Goal: Check status: Check status

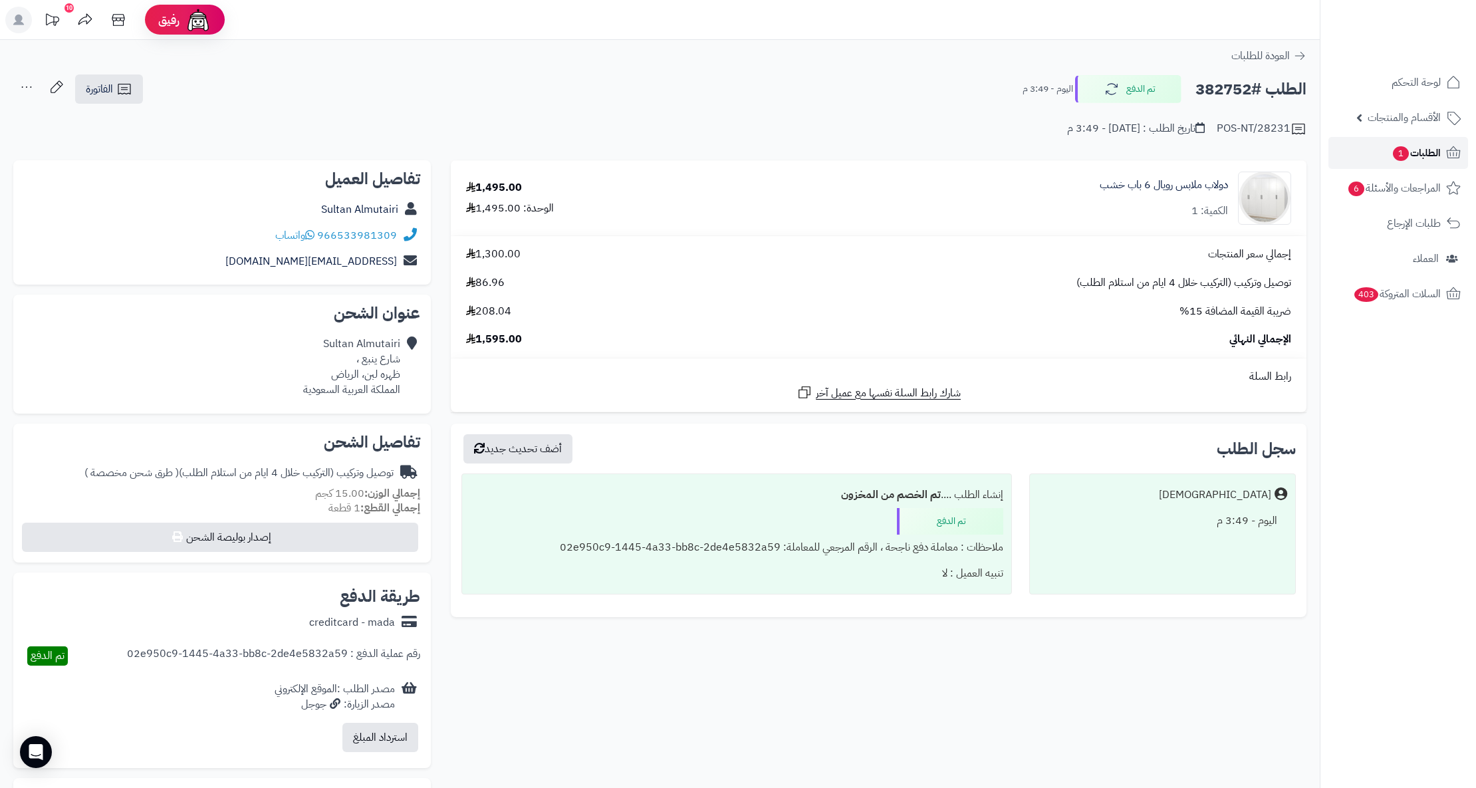
click at [1442, 148] on link "الطلبات 1" at bounding box center [1399, 153] width 140 height 32
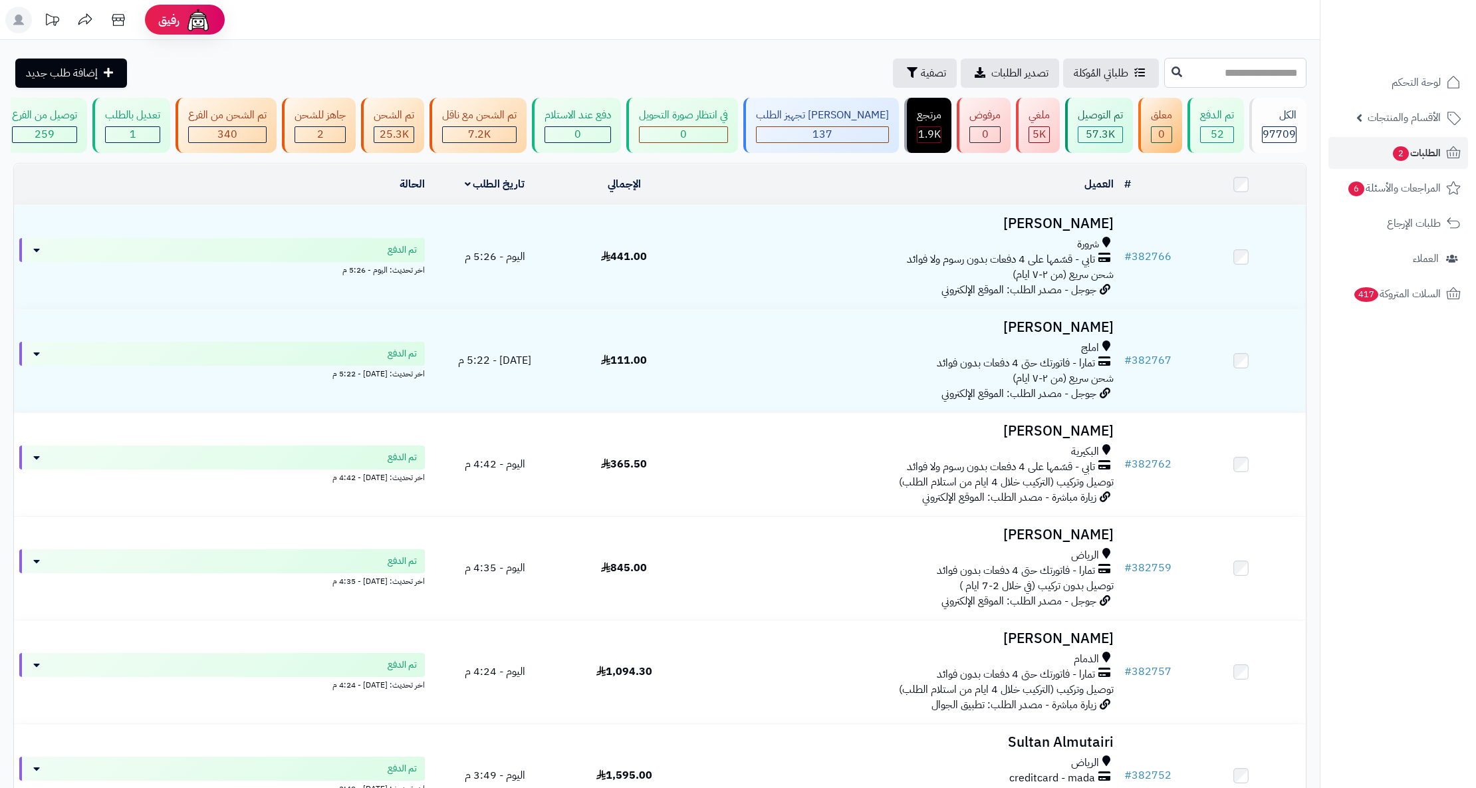
click at [1211, 62] on input "text" at bounding box center [1235, 73] width 142 height 30
type input "******"
